Goal: Task Accomplishment & Management: Use online tool/utility

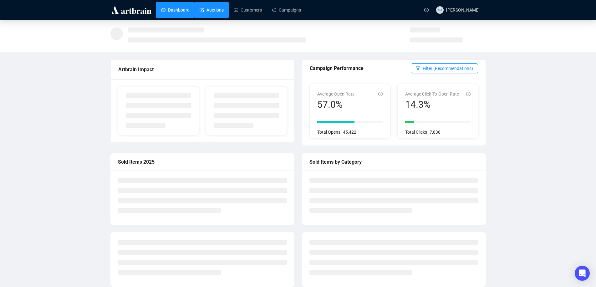
click at [211, 13] on link "Auctions" at bounding box center [211, 10] width 24 height 16
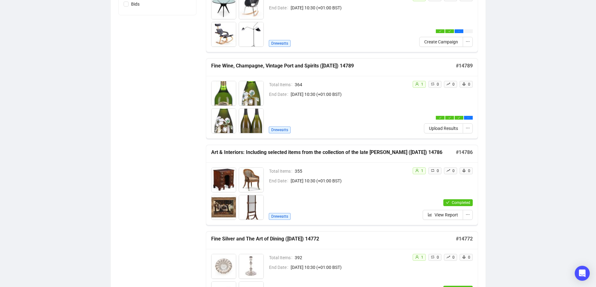
scroll to position [219, 0]
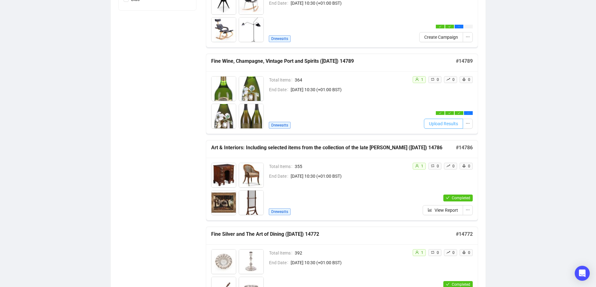
click at [444, 123] on span "Upload Results" at bounding box center [443, 123] width 29 height 7
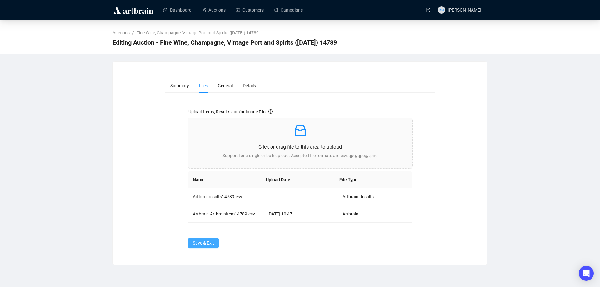
click at [209, 242] on span "Save & Exit" at bounding box center [203, 243] width 21 height 7
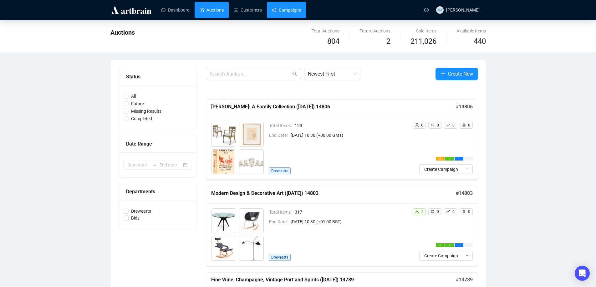
click at [290, 5] on link "Campaigns" at bounding box center [286, 10] width 29 height 16
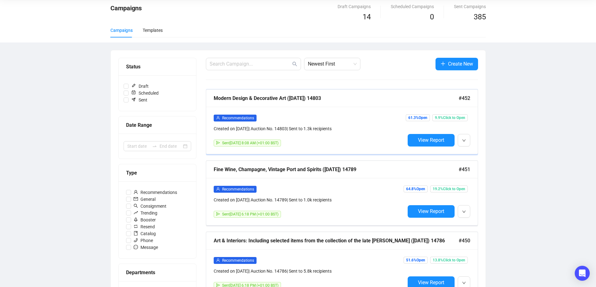
scroll to position [63, 0]
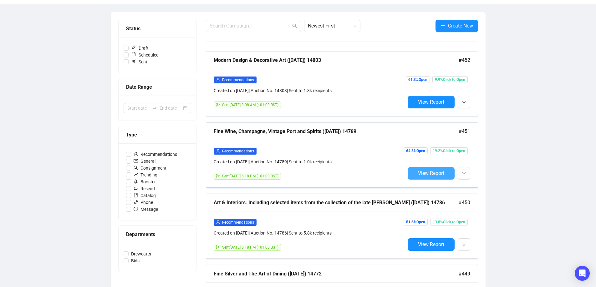
click at [440, 172] on span "View Report" at bounding box center [431, 173] width 26 height 6
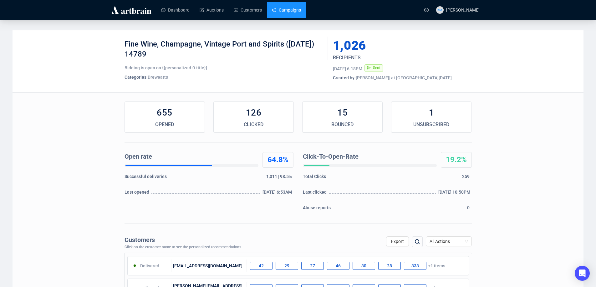
click at [289, 8] on link "Campaigns" at bounding box center [286, 10] width 29 height 16
